Goal: Information Seeking & Learning: Learn about a topic

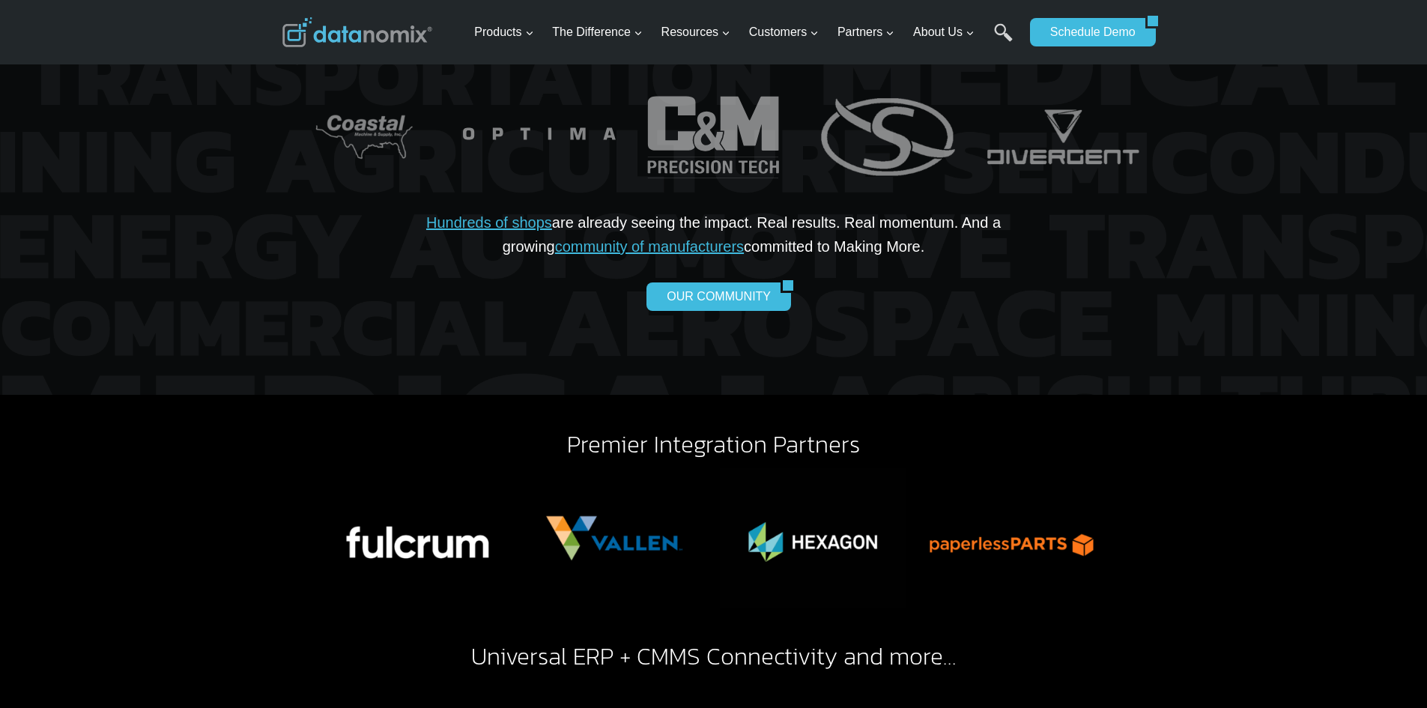
scroll to position [3297, 0]
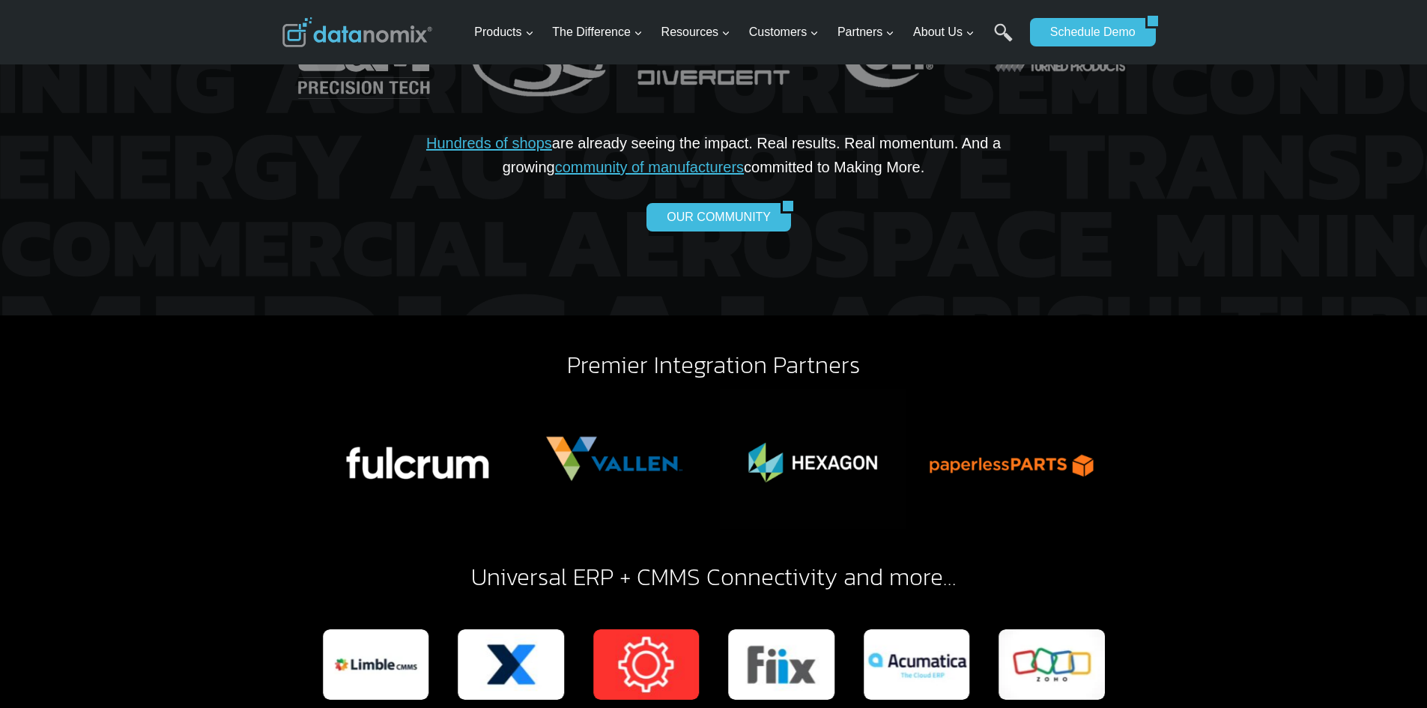
click at [585, 203] on div "OUR COMMUNITY" at bounding box center [713, 217] width 671 height 28
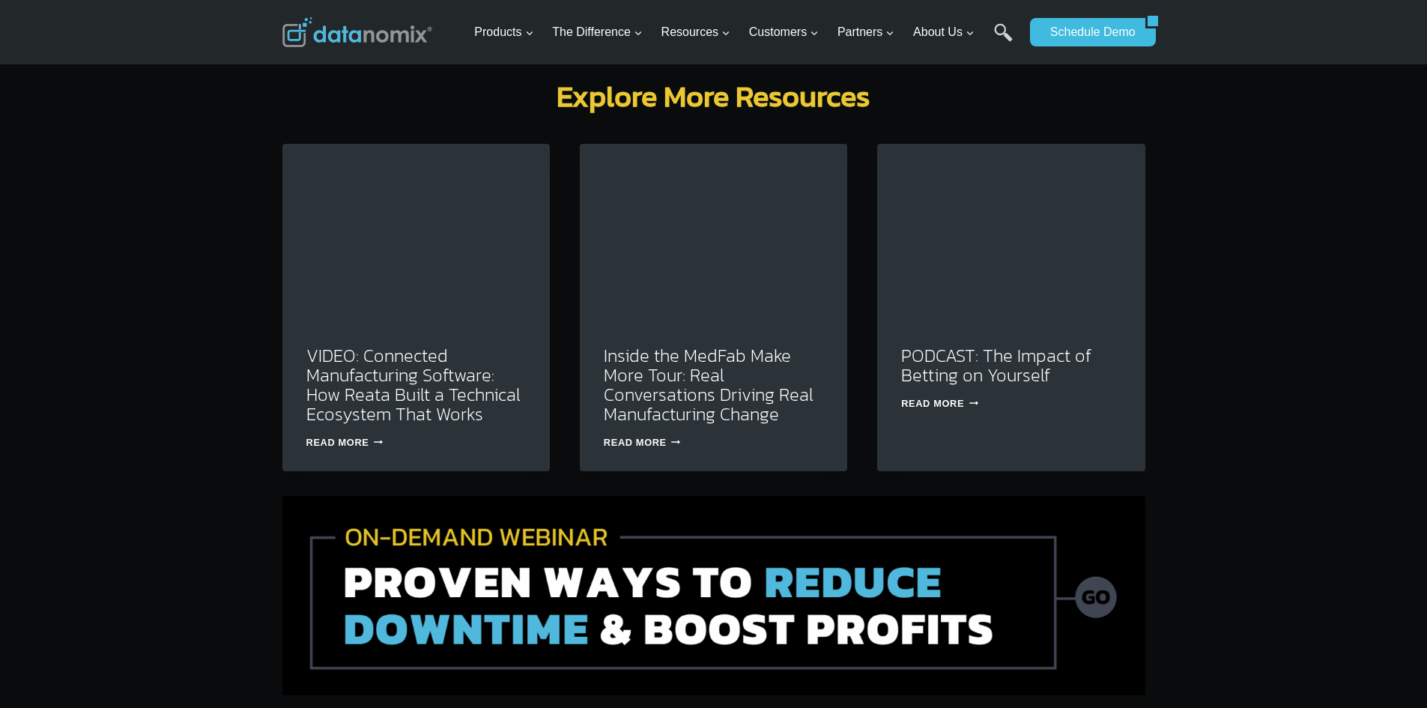
scroll to position [4721, 0]
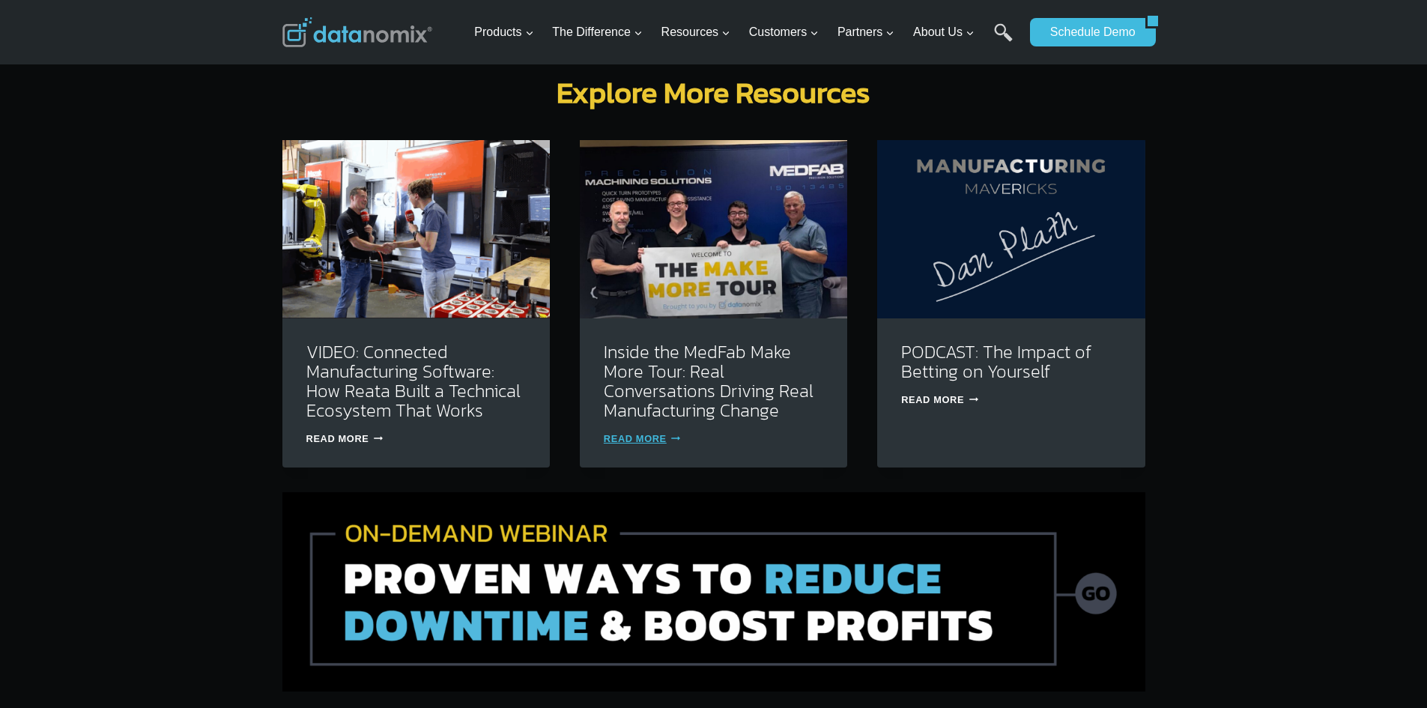
click at [676, 434] on icon "Continue" at bounding box center [676, 439] width 10 height 10
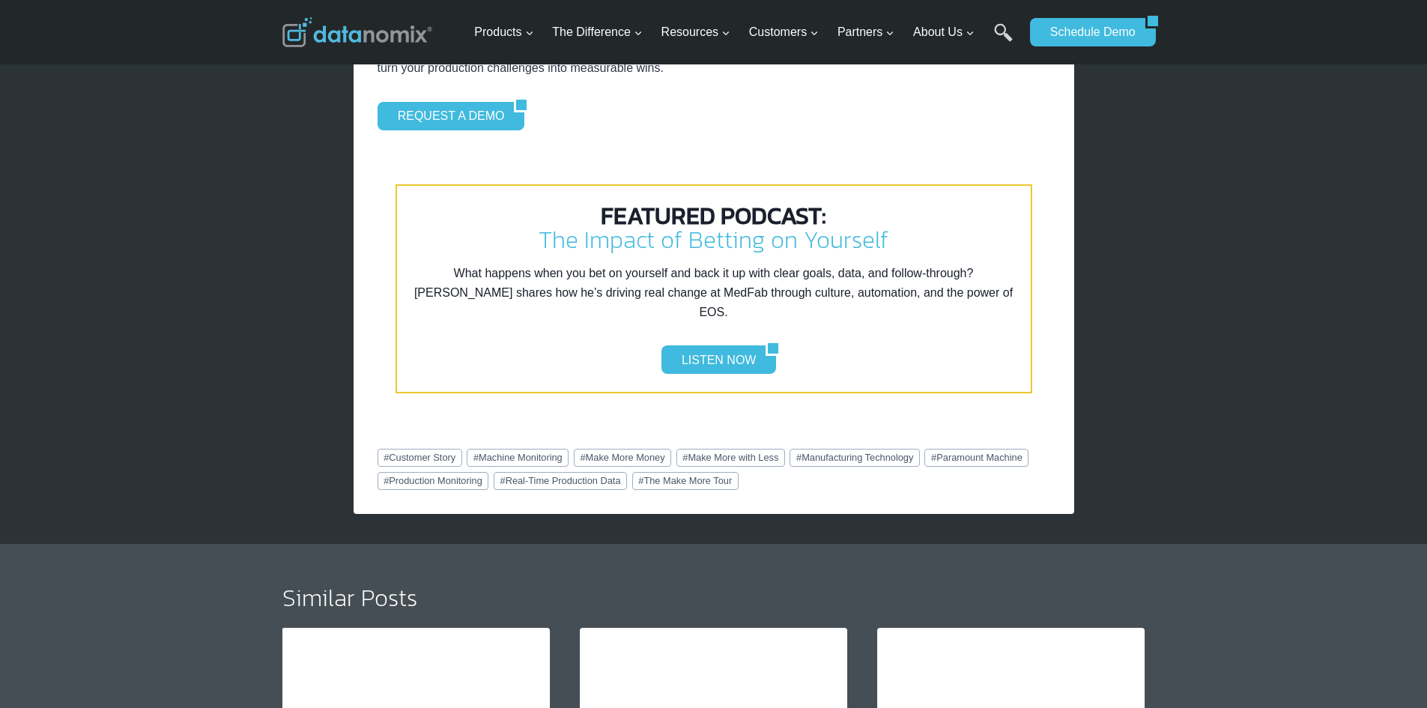
scroll to position [2698, 0]
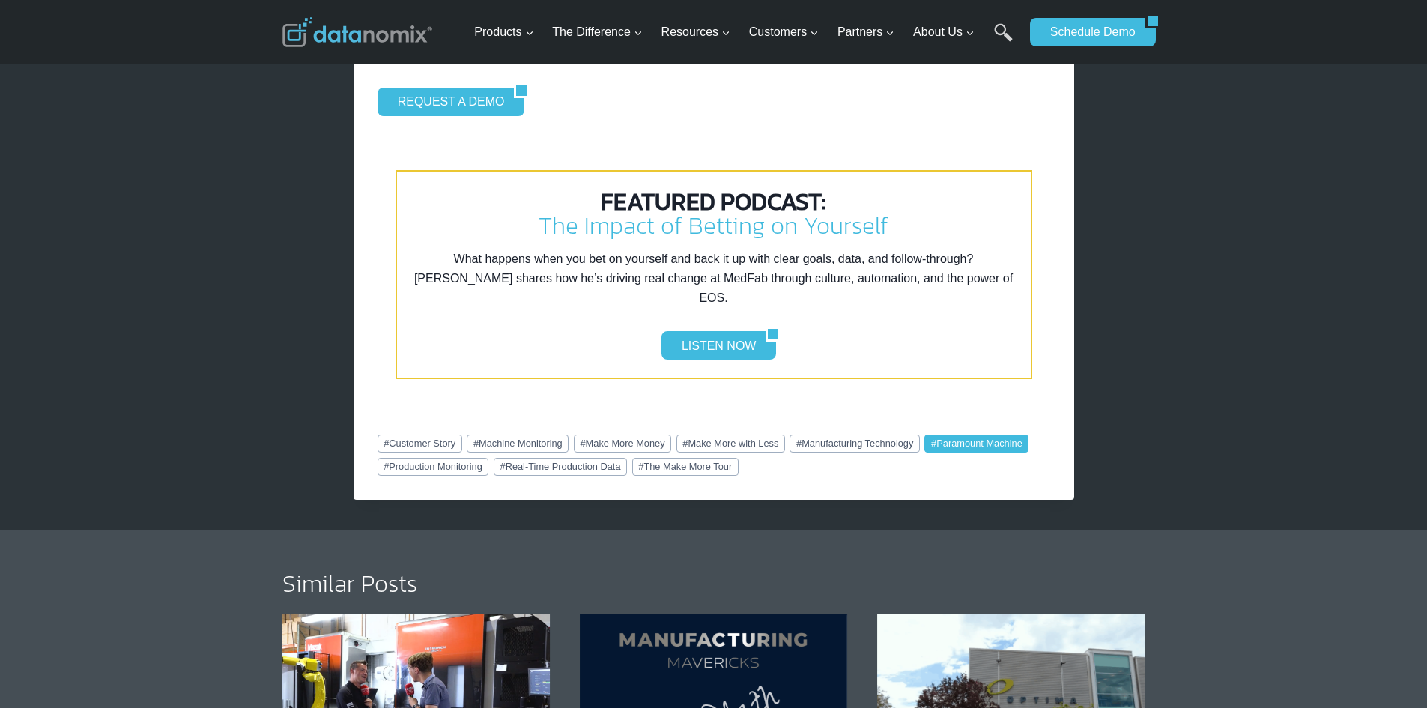
click at [977, 435] on link "# Paramount Machine" at bounding box center [977, 444] width 104 height 18
